Goal: Task Accomplishment & Management: Use online tool/utility

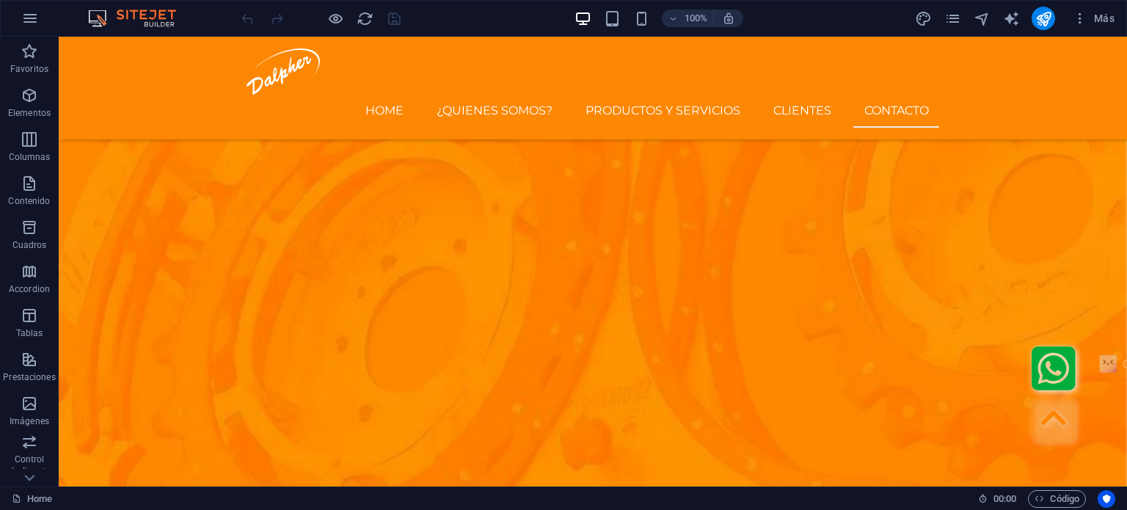
scroll to position [4483, 0]
click at [633, 442] on figure ".fa-secondary{opacity:.4}" at bounding box center [850, 422] width 452 height 55
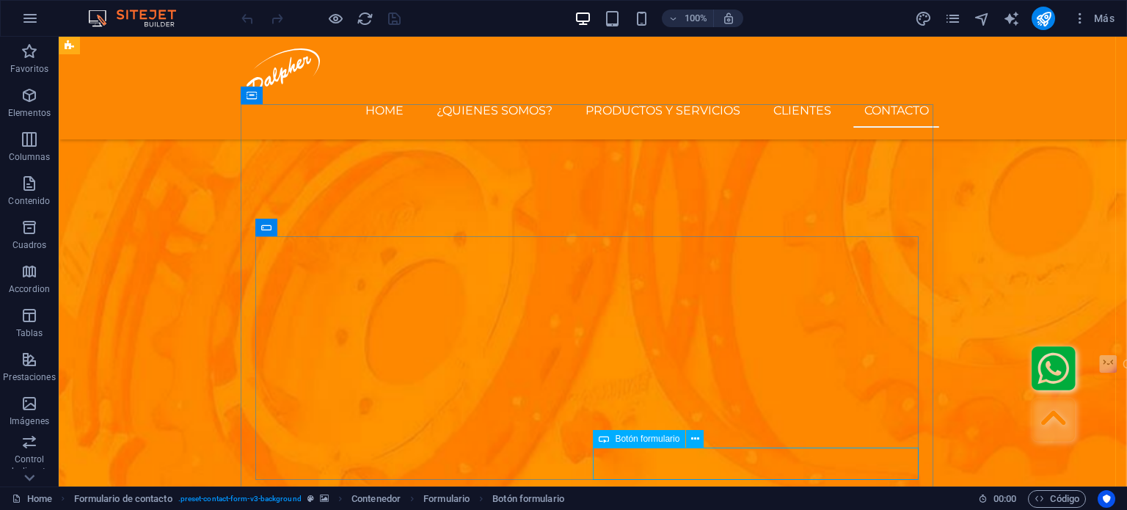
click at [610, 436] on div "Botón formulario" at bounding box center [639, 439] width 92 height 18
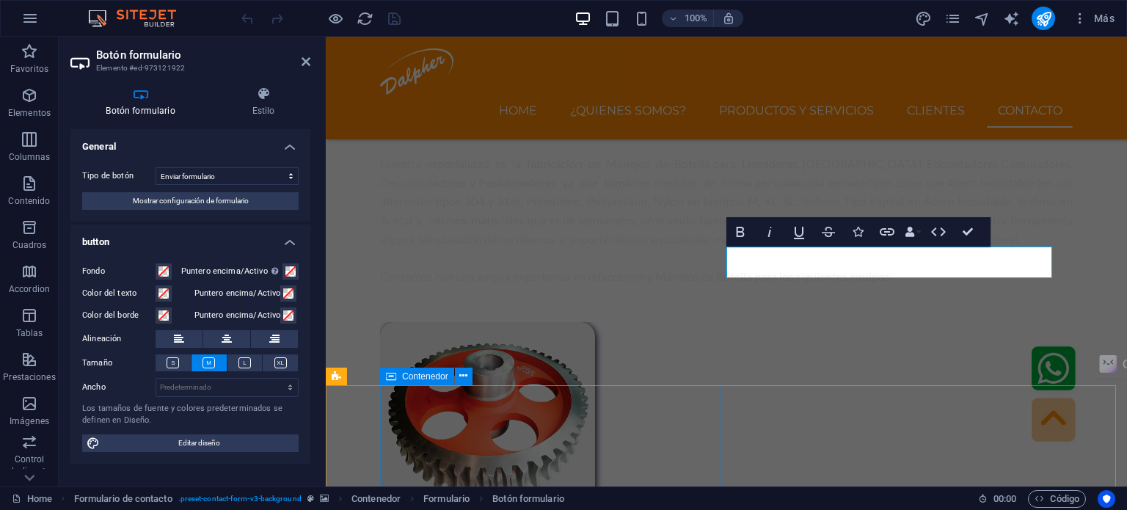
scroll to position [4781, 0]
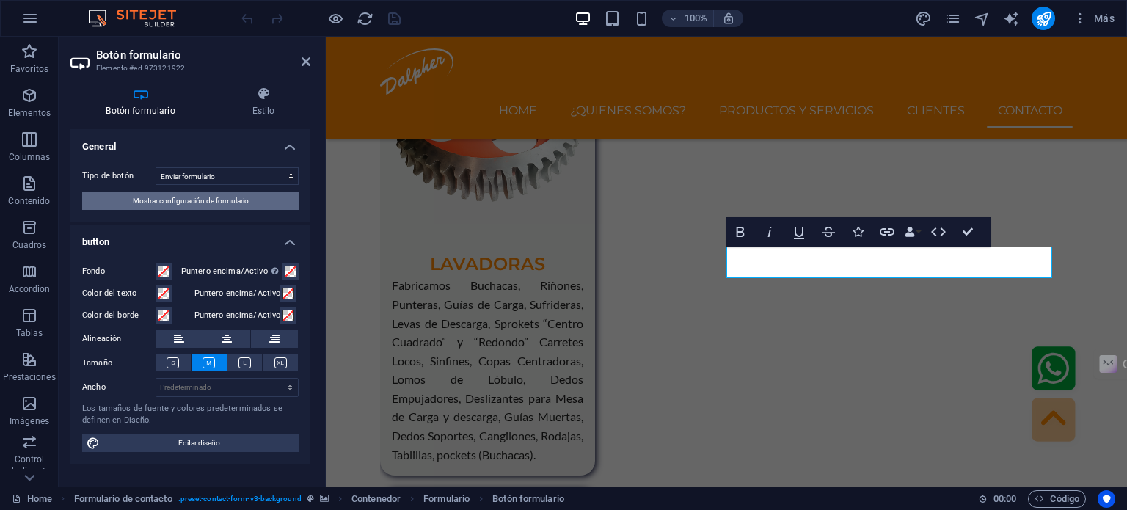
click at [161, 204] on span "Mostrar configuración de formulario" at bounding box center [191, 201] width 116 height 18
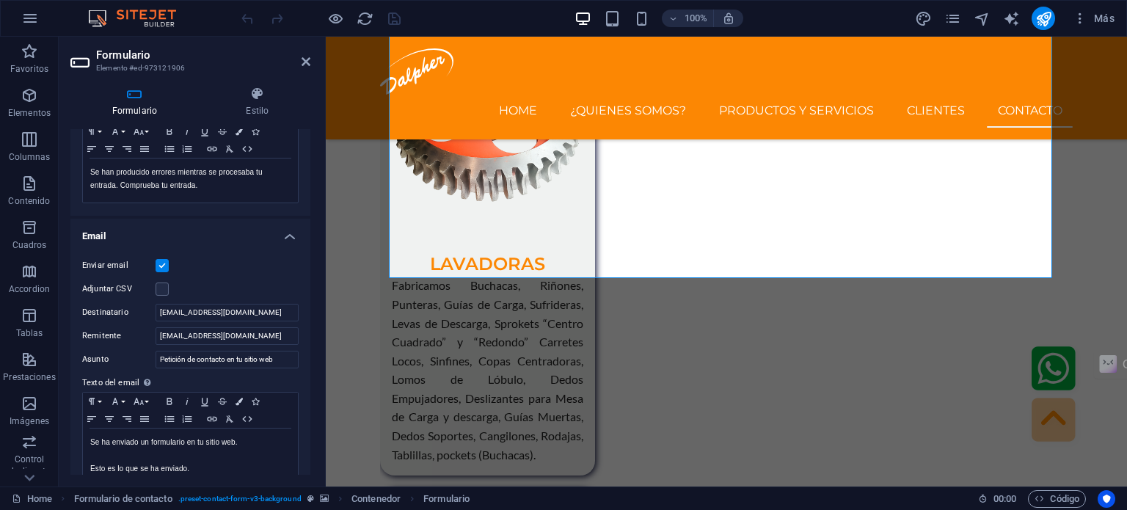
scroll to position [367, 0]
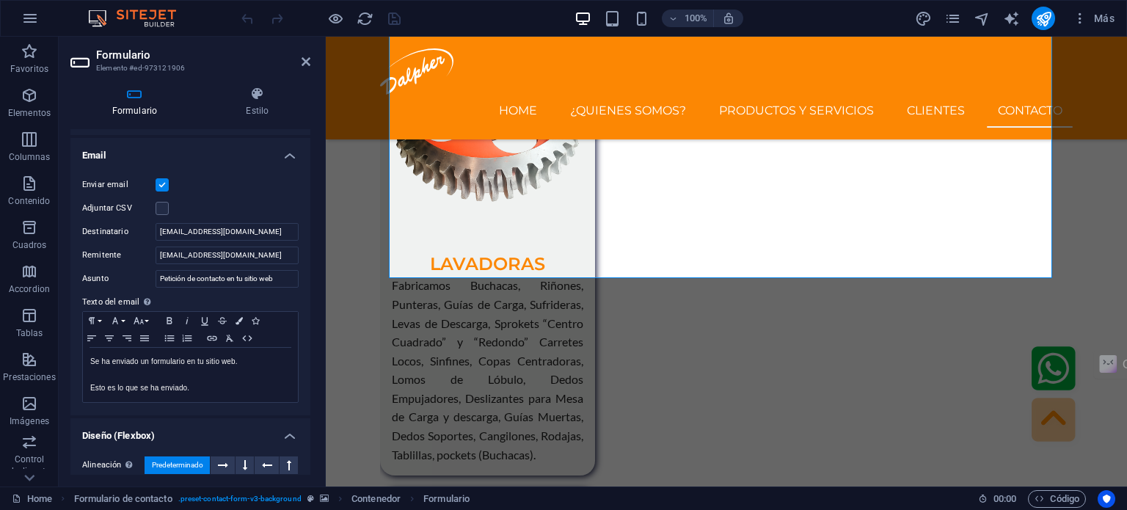
click at [159, 188] on label at bounding box center [162, 184] width 13 height 13
click at [0, 0] on input "Enviar email" at bounding box center [0, 0] width 0 height 0
click at [165, 183] on label at bounding box center [162, 184] width 13 height 13
click at [0, 0] on input "Enviar email" at bounding box center [0, 0] width 0 height 0
click at [247, 197] on div "Enviar email Adjuntar CSV Destinatario [EMAIL_ADDRESS][DOMAIN_NAME] Remitente […" at bounding box center [190, 289] width 240 height 251
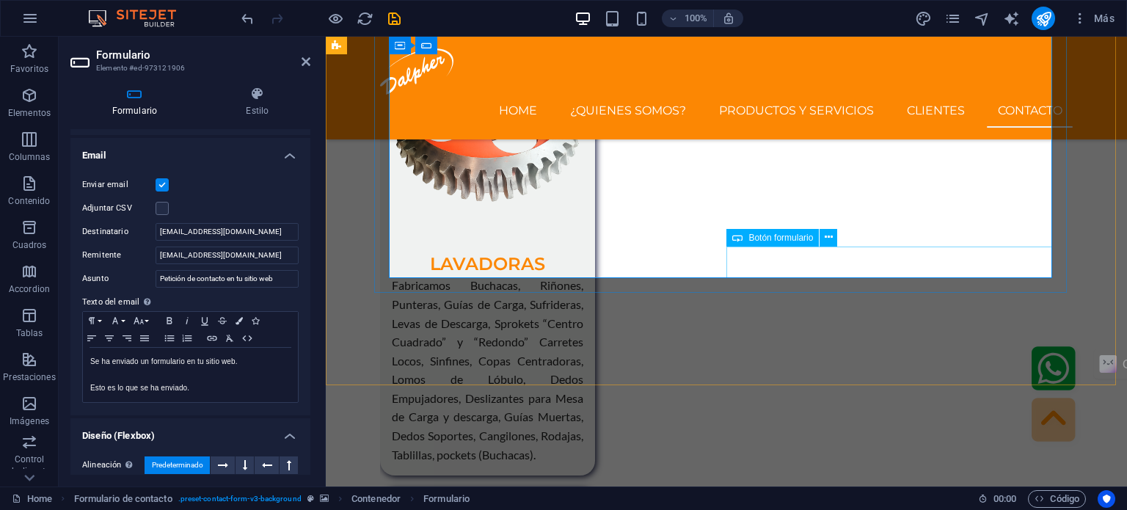
click at [829, 238] on icon at bounding box center [829, 237] width 8 height 15
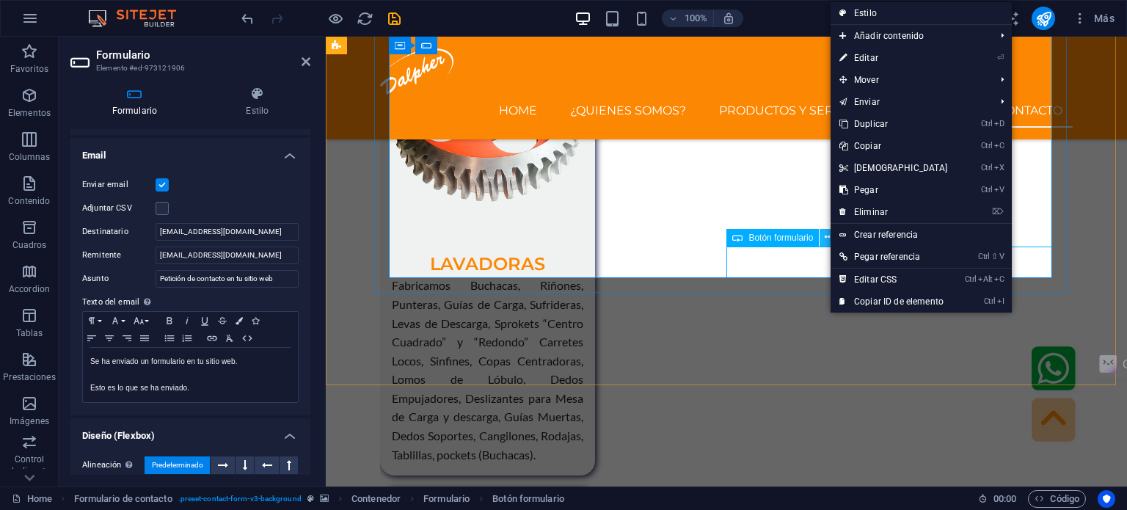
click at [829, 238] on icon at bounding box center [829, 237] width 8 height 15
click at [396, 20] on icon "save" at bounding box center [394, 18] width 17 height 17
checkbox input "false"
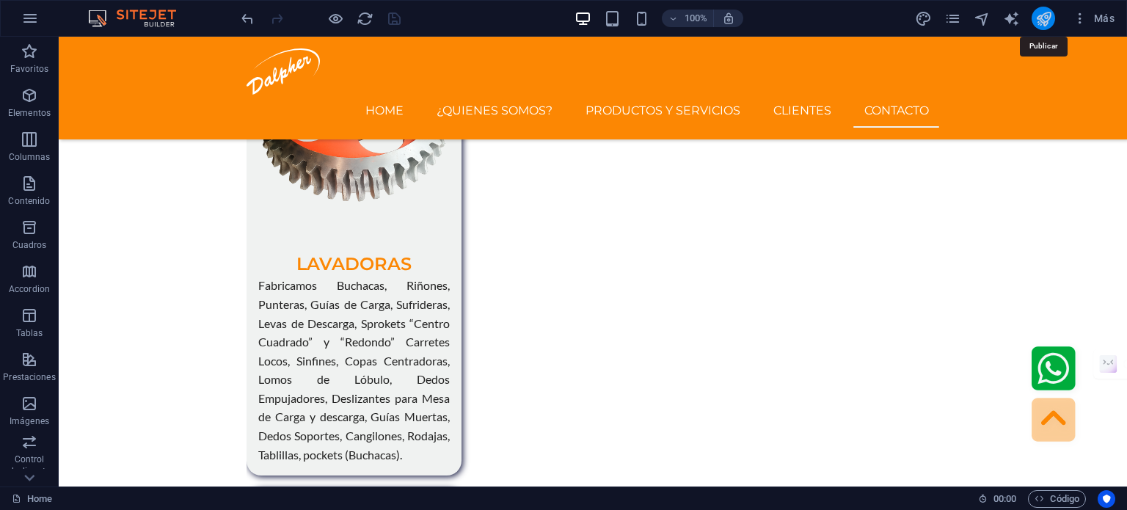
click at [1045, 18] on icon "publish" at bounding box center [1043, 18] width 17 height 17
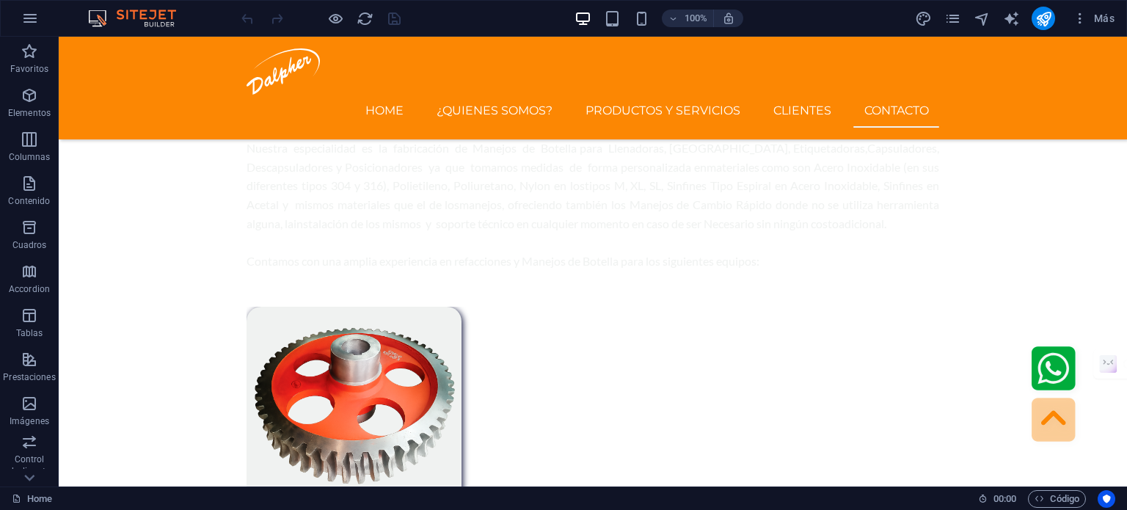
scroll to position [4521, 0]
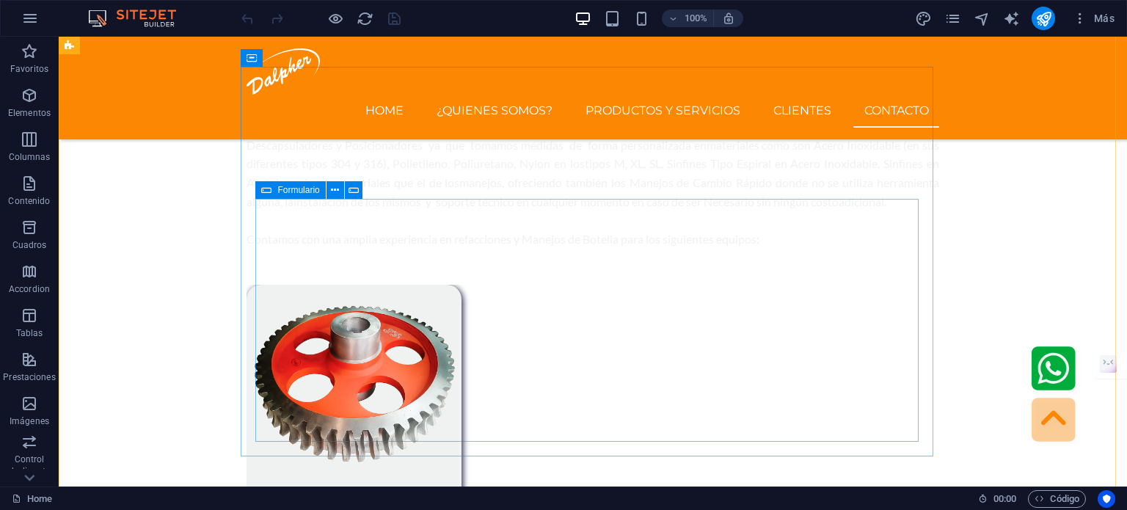
click at [269, 193] on icon at bounding box center [266, 190] width 10 height 18
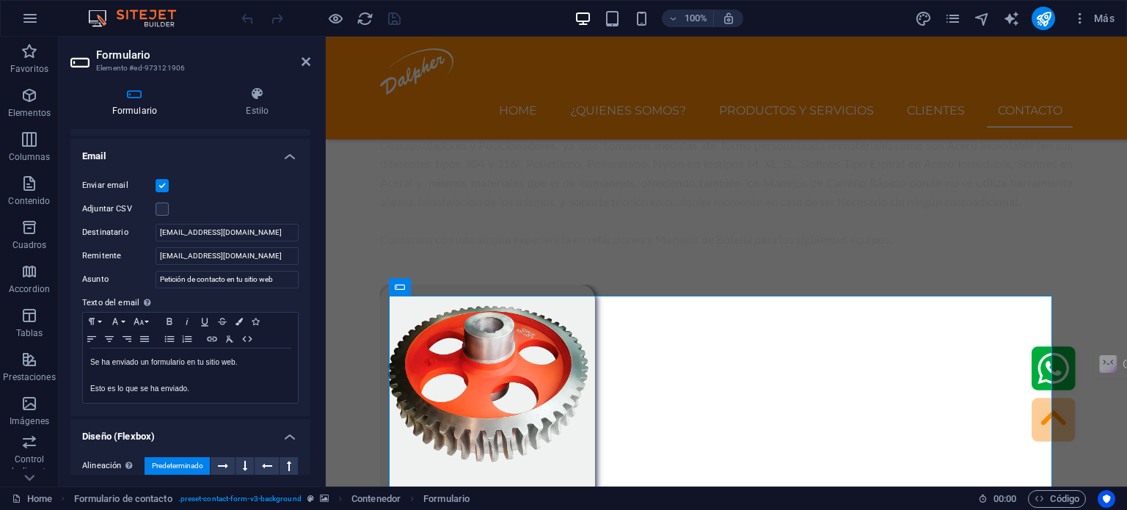
scroll to position [367, 0]
